Goal: Find specific page/section: Find specific page/section

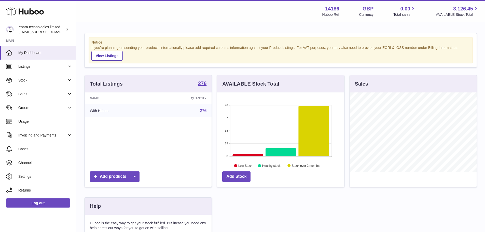
scroll to position [79, 128]
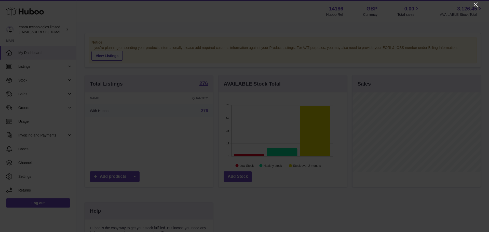
click at [476, 7] on icon "Close" at bounding box center [475, 5] width 6 height 6
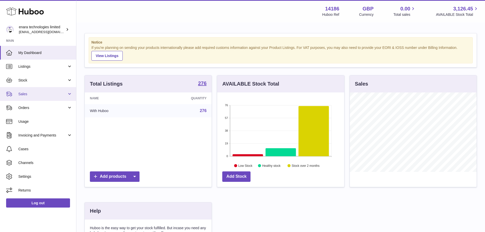
click at [33, 91] on link "Sales" at bounding box center [38, 94] width 76 height 14
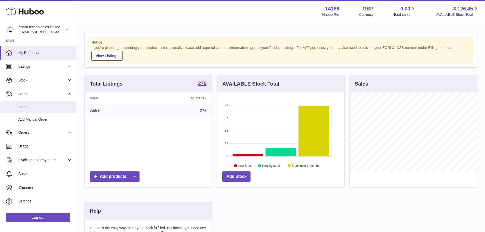
click at [37, 103] on link "Sales" at bounding box center [38, 107] width 76 height 12
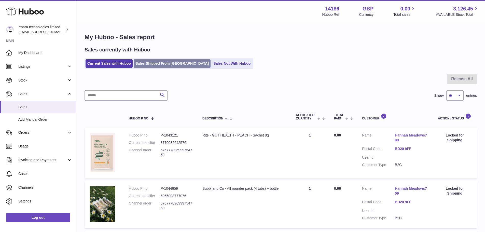
click at [170, 62] on link "Sales Shipped From Huboo" at bounding box center [172, 63] width 77 height 8
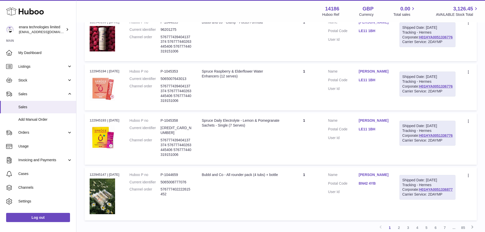
scroll to position [509, 0]
